Goal: Information Seeking & Learning: Learn about a topic

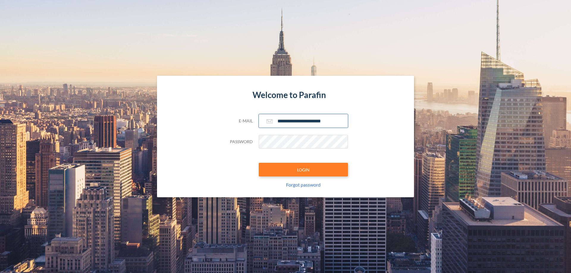
type input "**********"
click at [303, 170] on button "LOGIN" at bounding box center [303, 170] width 89 height 14
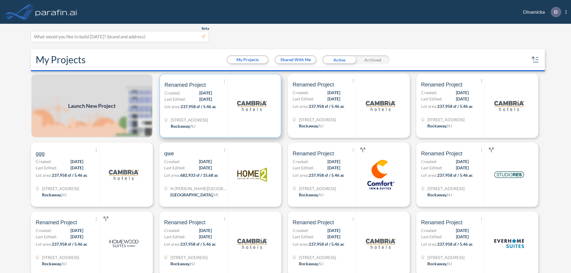
scroll to position [1, 0]
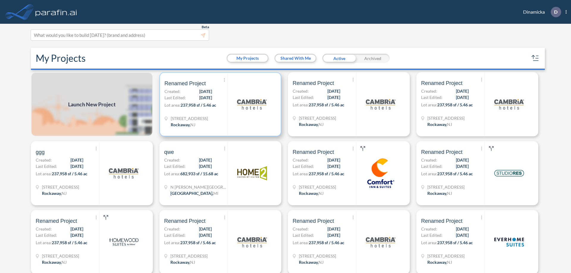
click at [219, 104] on p "Lot area: 237,958 sf / 5.46 ac" at bounding box center [195, 106] width 63 height 9
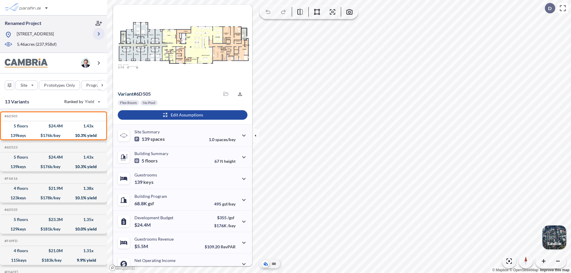
click at [99, 34] on icon "button" at bounding box center [98, 33] width 7 height 7
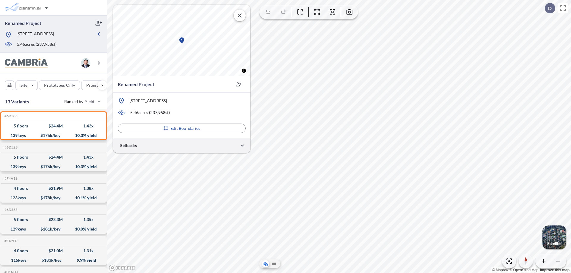
click at [182, 145] on div at bounding box center [181, 145] width 137 height 15
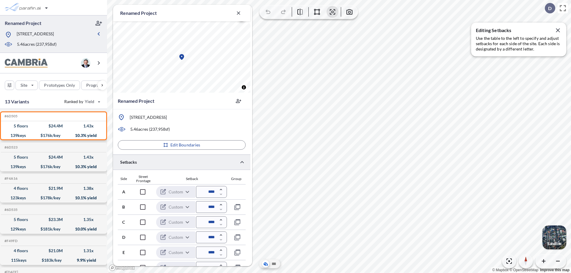
scroll to position [161, 0]
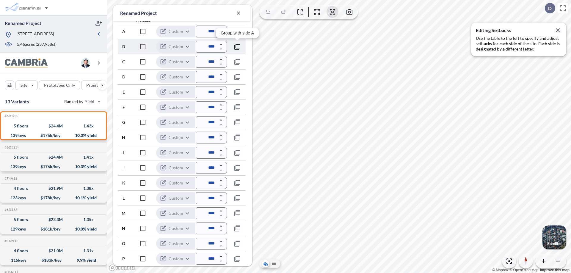
click at [237, 46] on icon "button" at bounding box center [237, 46] width 7 height 7
